Goal: Task Accomplishment & Management: Manage account settings

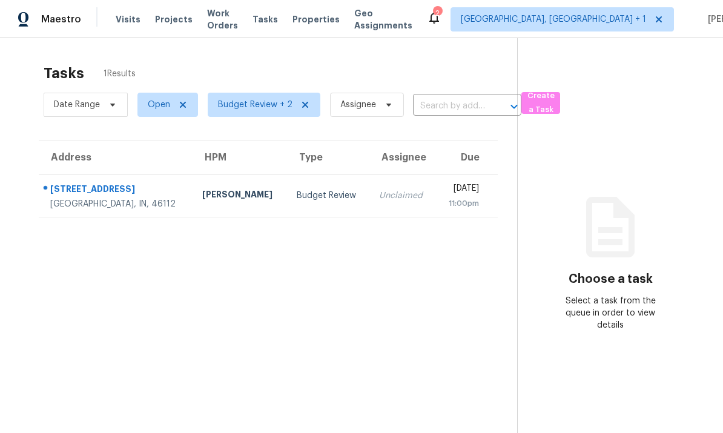
click at [133, 200] on div "[GEOGRAPHIC_DATA], IN, 46112" at bounding box center [116, 204] width 133 height 12
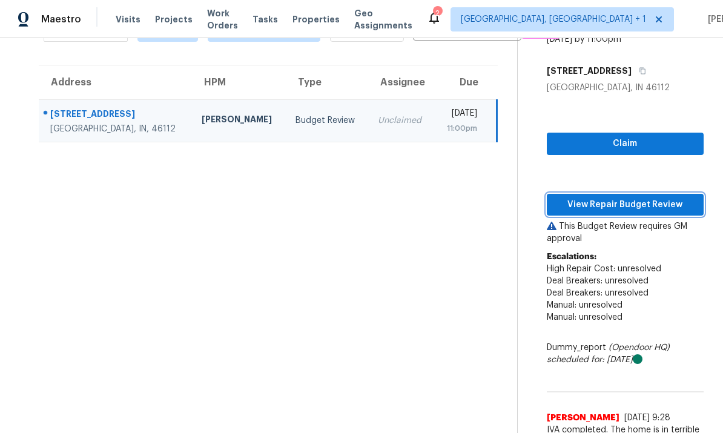
click at [613, 200] on span "View Repair Budget Review" at bounding box center [625, 204] width 137 height 15
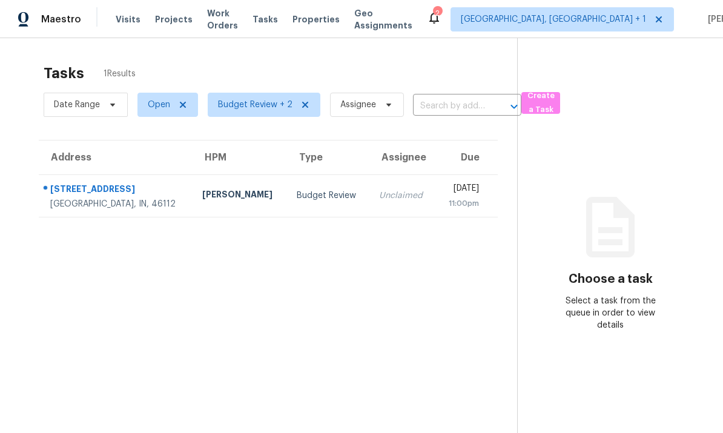
click at [148, 200] on td "[STREET_ADDRESS]" at bounding box center [116, 195] width 154 height 42
click at [142, 198] on div "[GEOGRAPHIC_DATA], IN, 46112" at bounding box center [116, 204] width 133 height 12
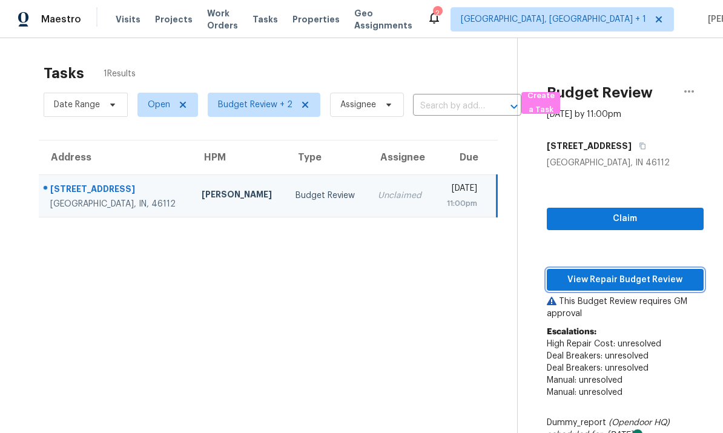
click at [633, 278] on span "View Repair Budget Review" at bounding box center [625, 279] width 137 height 15
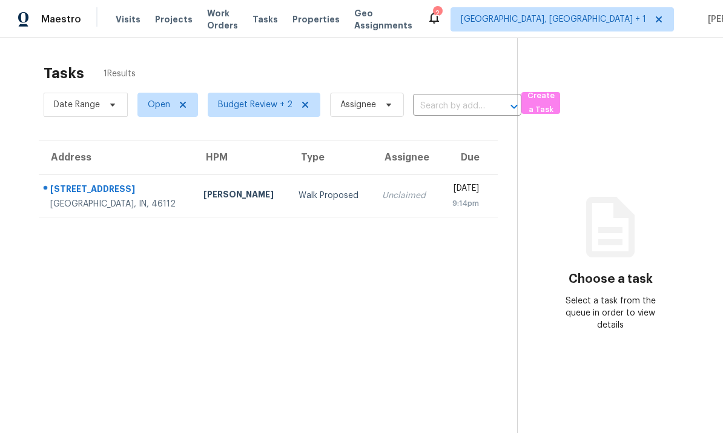
click at [147, 196] on td "[STREET_ADDRESS]" at bounding box center [116, 195] width 155 height 42
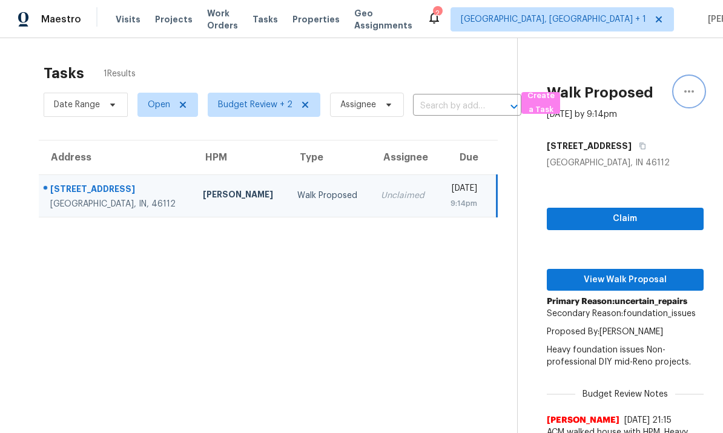
click at [696, 92] on button "button" at bounding box center [689, 91] width 29 height 29
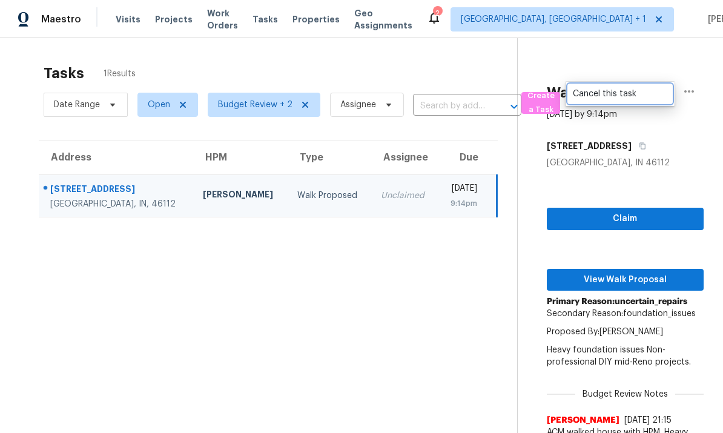
click at [612, 96] on div "Cancel this task" at bounding box center [620, 94] width 94 height 12
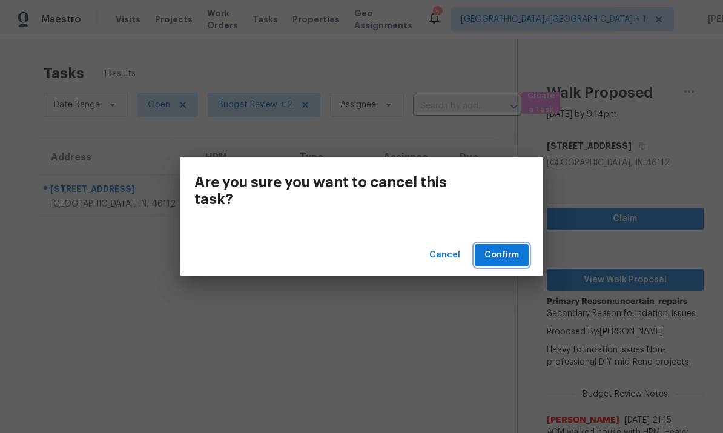
click at [497, 258] on span "Confirm" at bounding box center [501, 255] width 35 height 15
